Goal: Check status

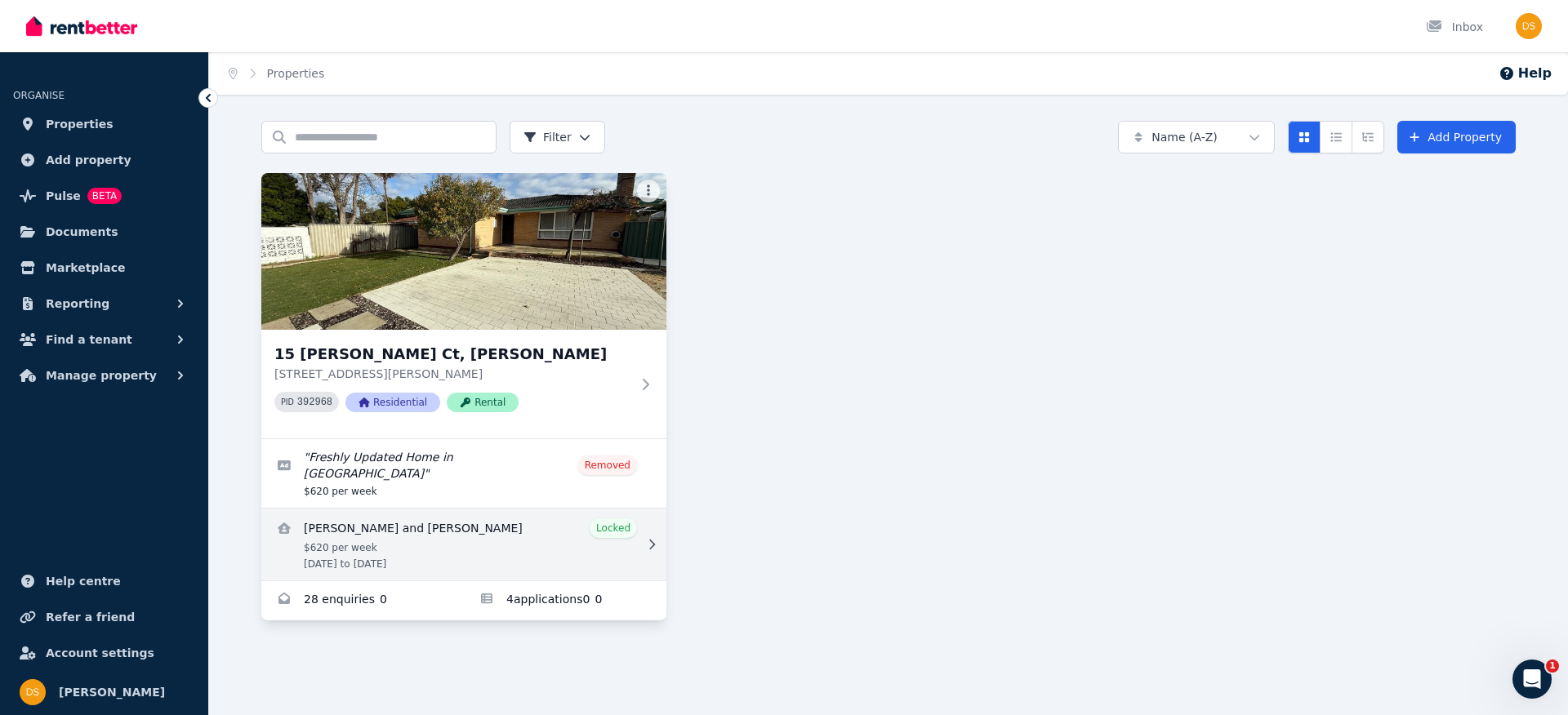
click at [508, 555] on link "View details for Cheten Norbu and Lhamo Lhamo" at bounding box center [463, 544] width 405 height 72
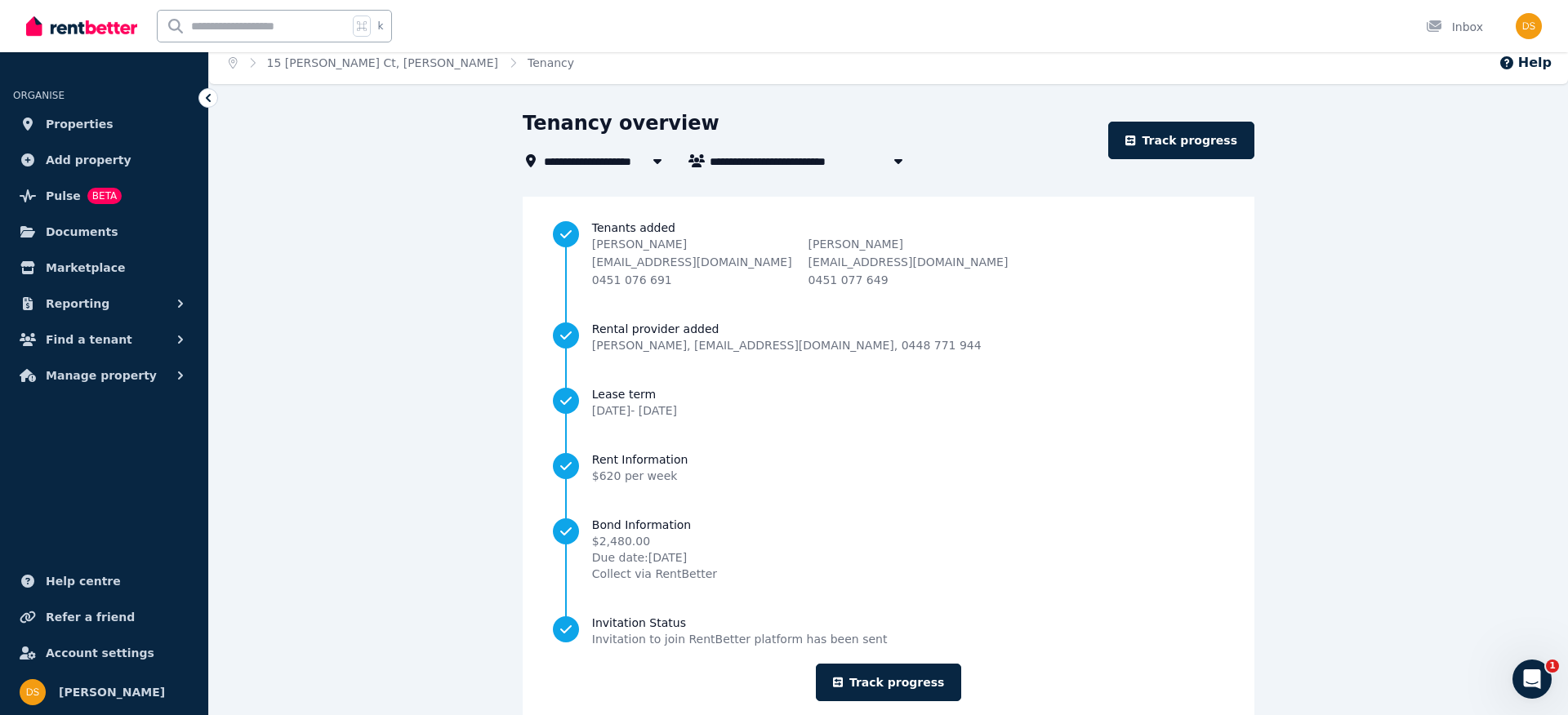
scroll to position [49, 0]
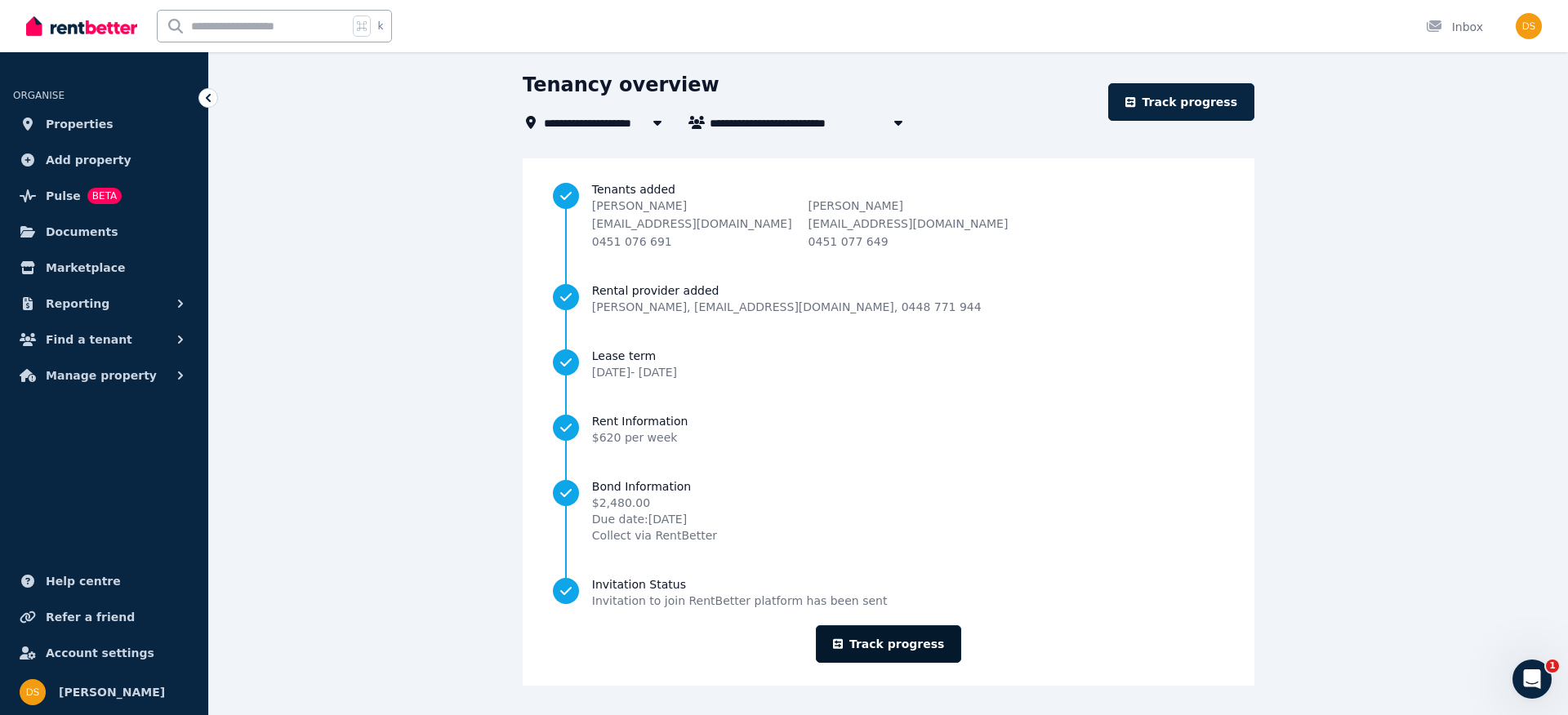
click at [924, 646] on link "Track progress" at bounding box center [889, 644] width 146 height 37
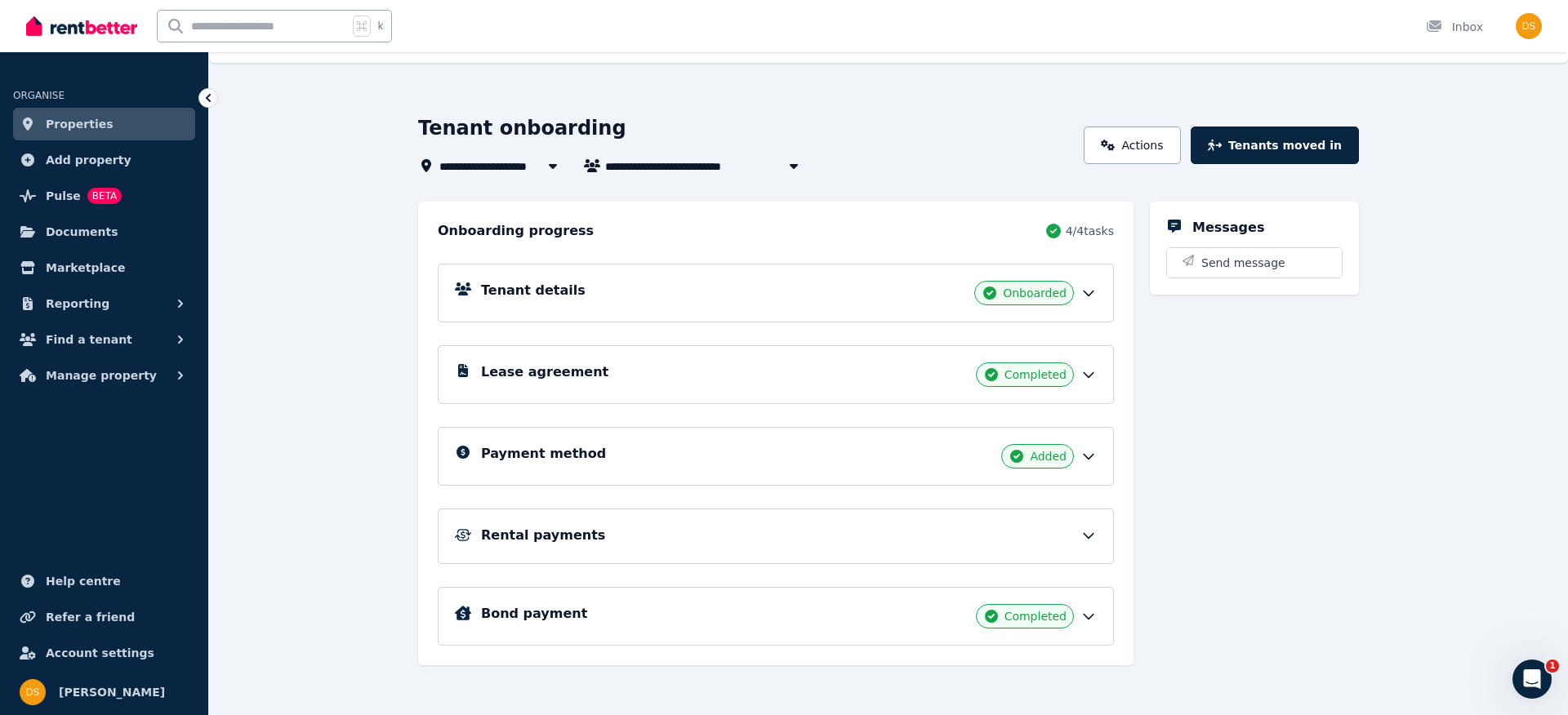
scroll to position [37, 0]
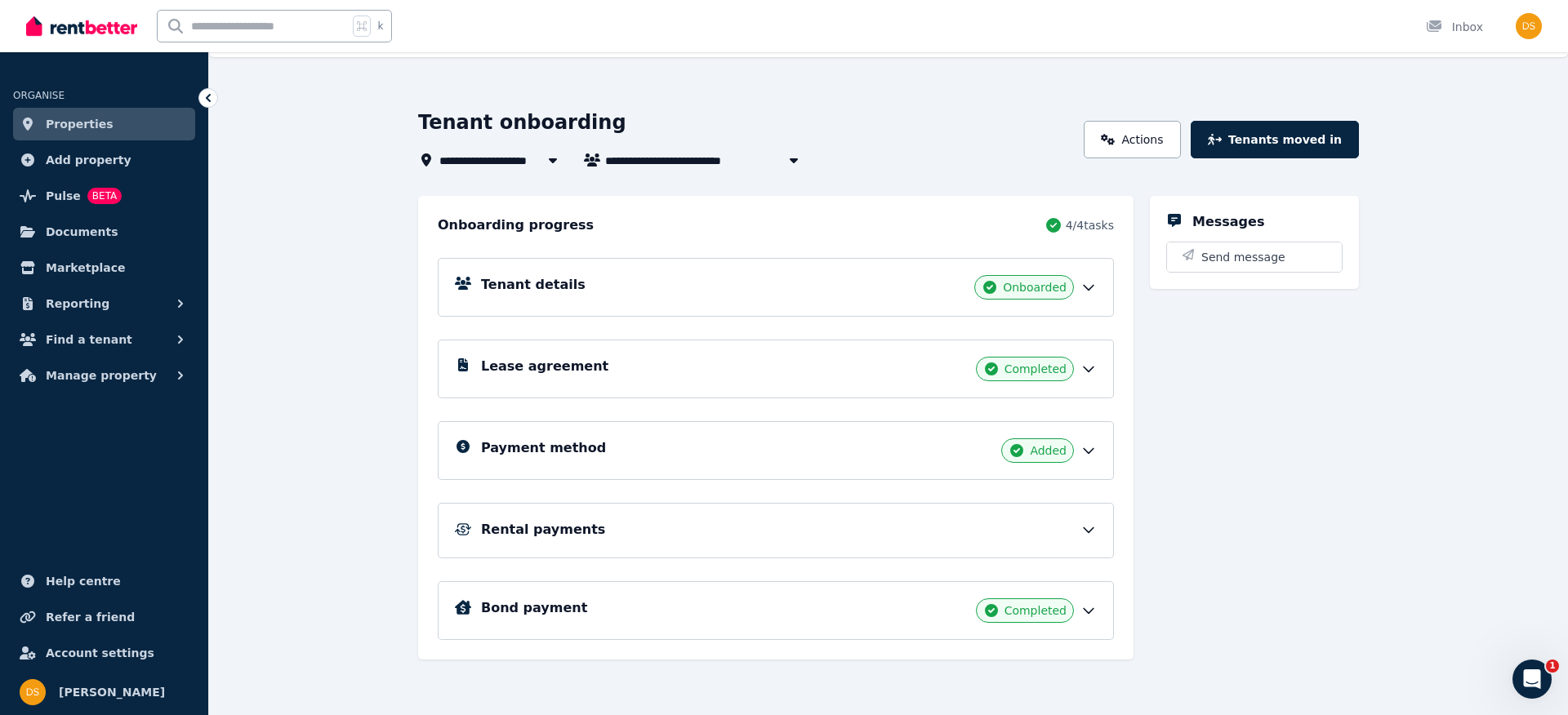
click at [1089, 608] on icon at bounding box center [1088, 610] width 16 height 16
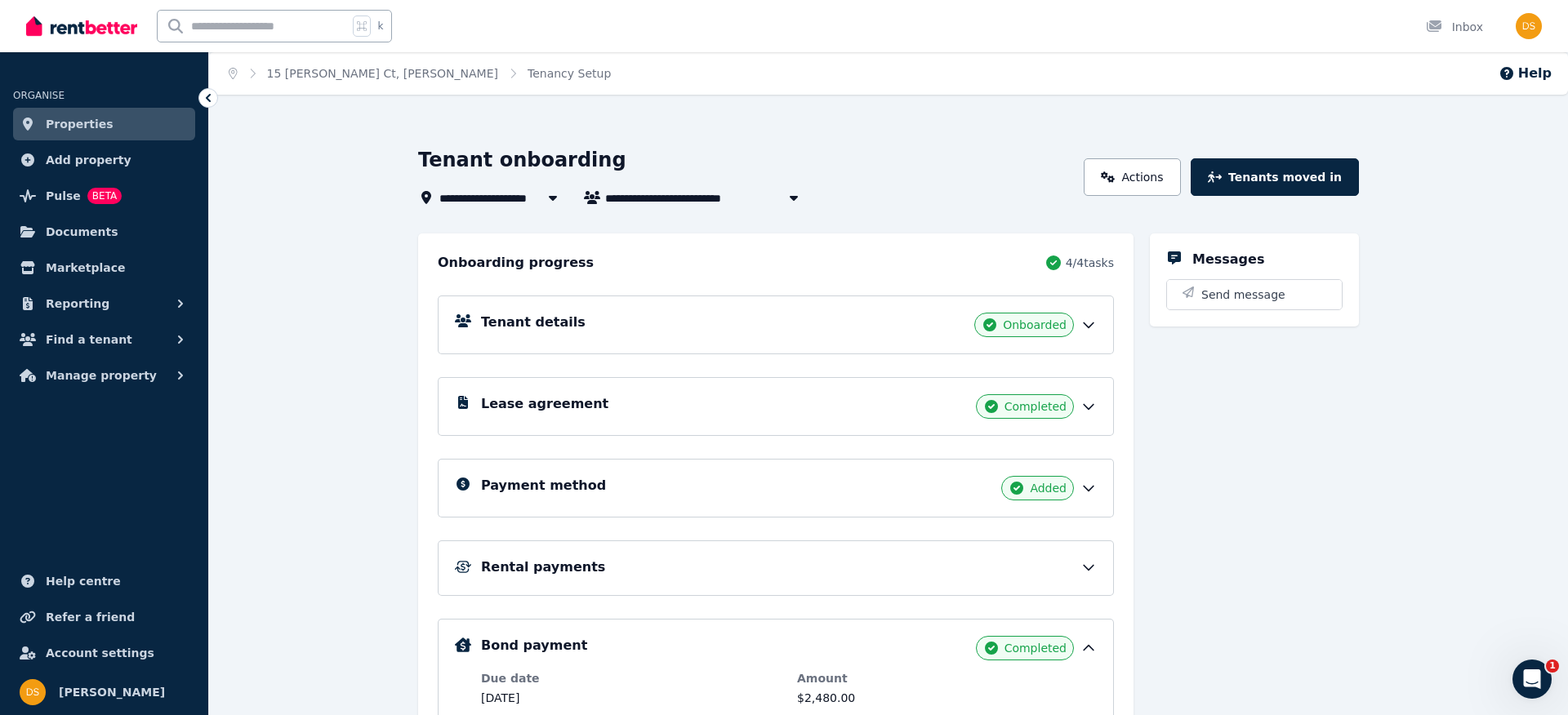
scroll to position [0, 0]
click at [1081, 565] on icon at bounding box center [1088, 567] width 16 height 16
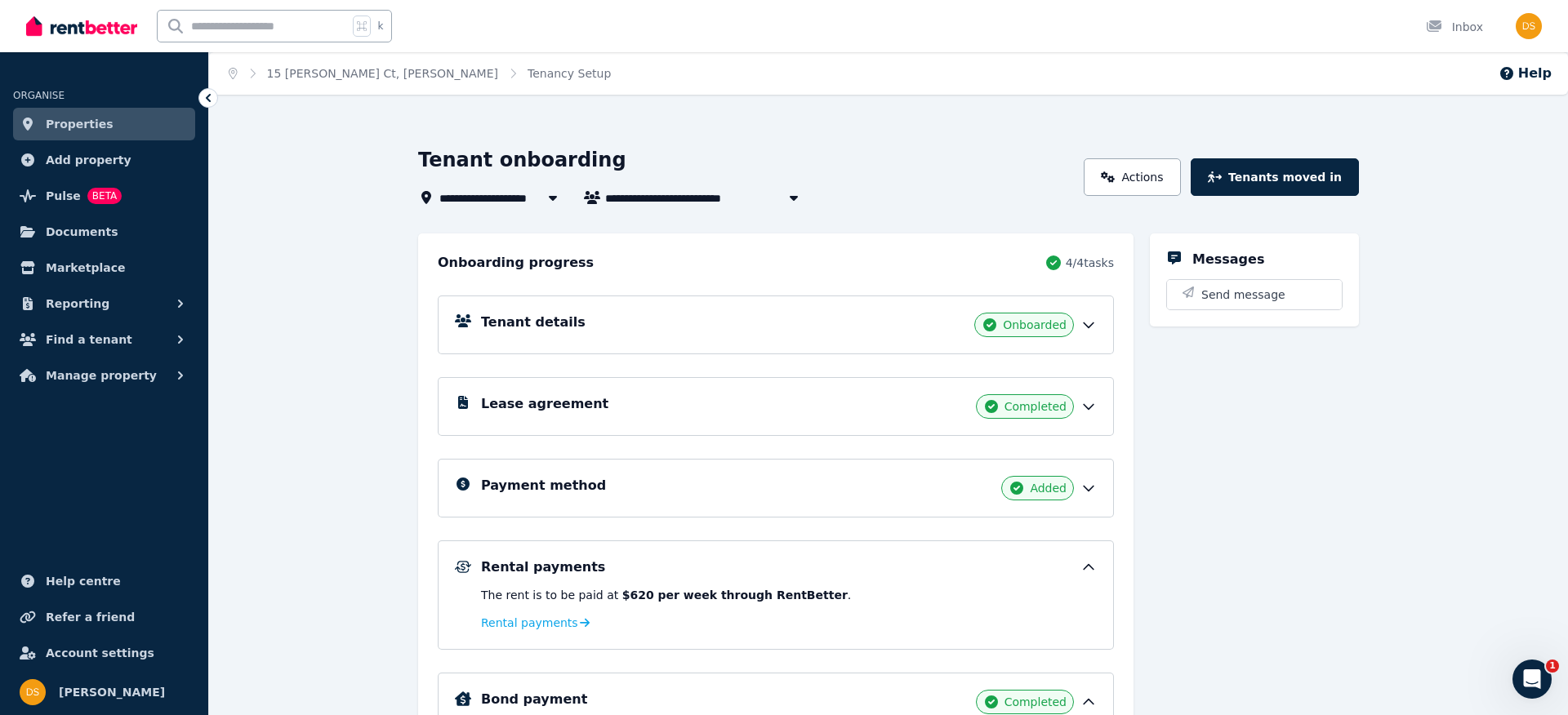
click at [1081, 568] on icon at bounding box center [1088, 567] width 16 height 16
